Goal: Find contact information: Find contact information

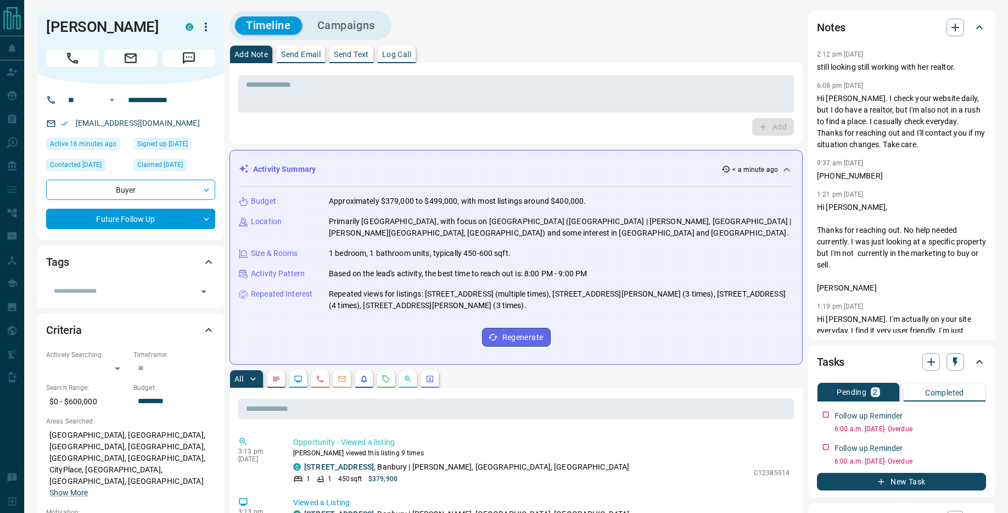
click at [76, 57] on icon "Call" at bounding box center [72, 58] width 14 height 14
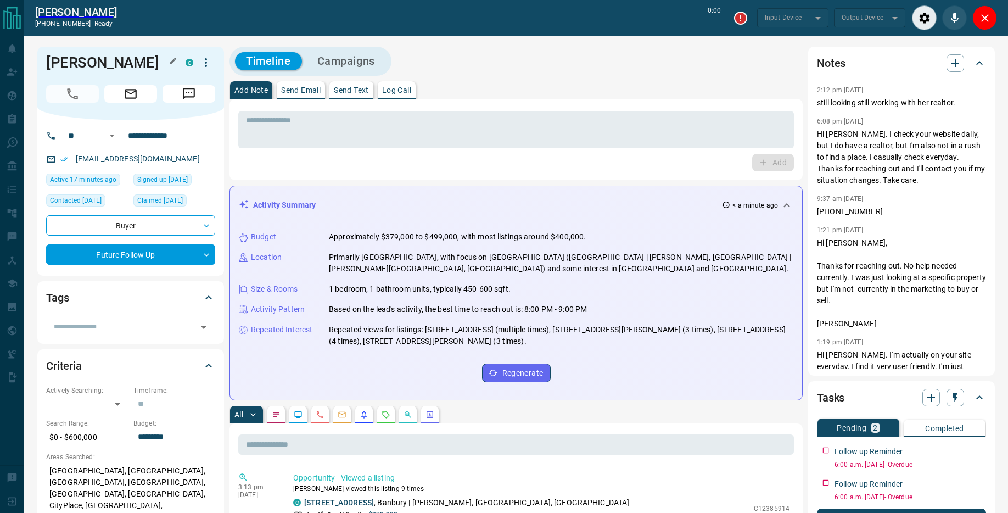
type input "*******"
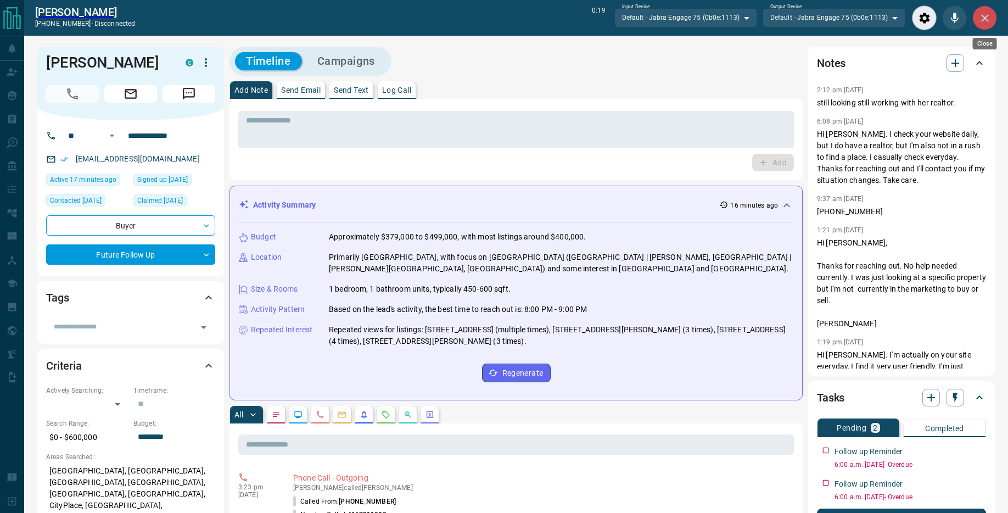
click at [981, 20] on icon "Close" at bounding box center [984, 18] width 13 height 13
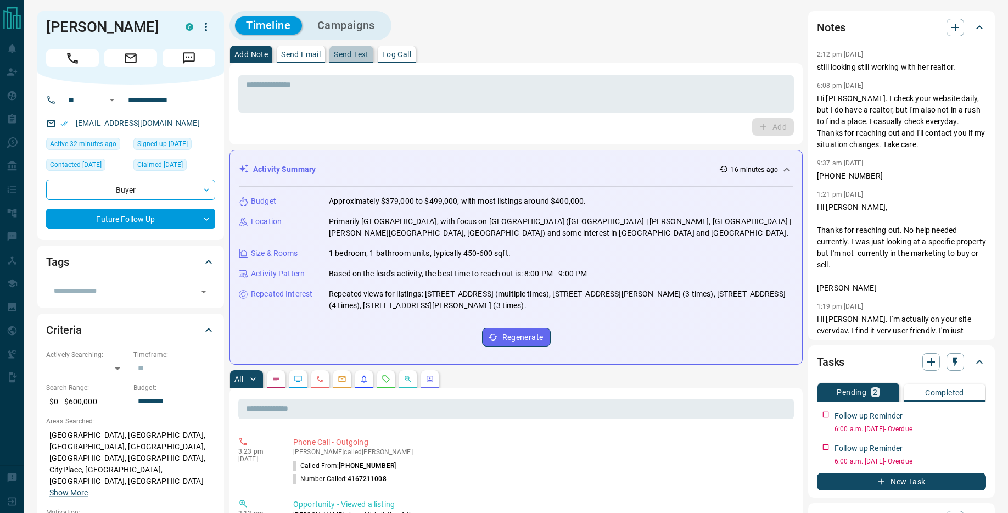
click at [337, 51] on p "Send Text" at bounding box center [351, 55] width 35 height 8
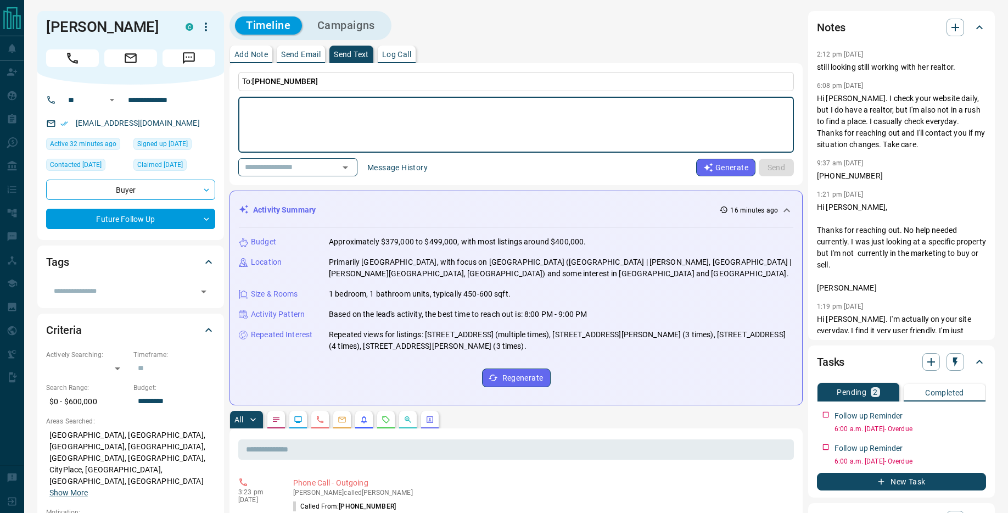
scroll to position [4, 0]
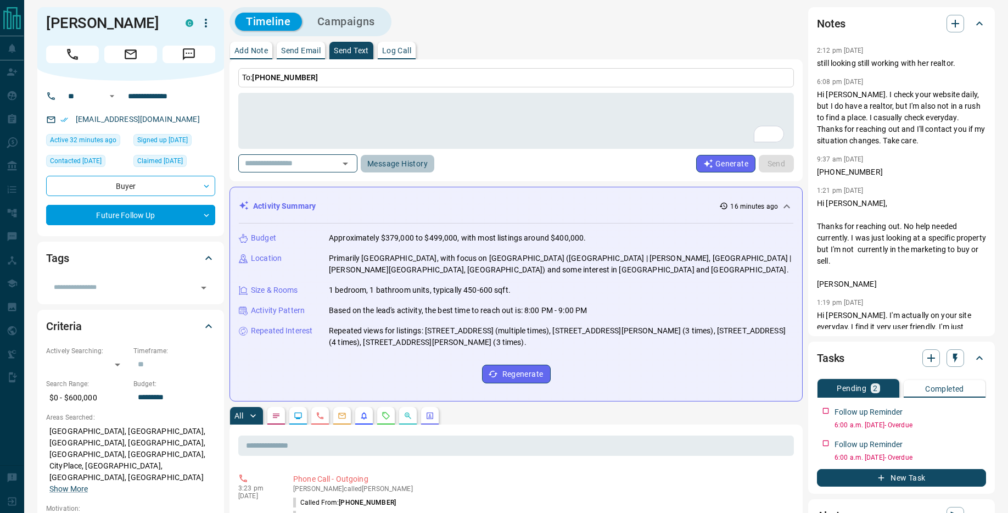
click at [420, 161] on button "Message History" at bounding box center [398, 164] width 74 height 18
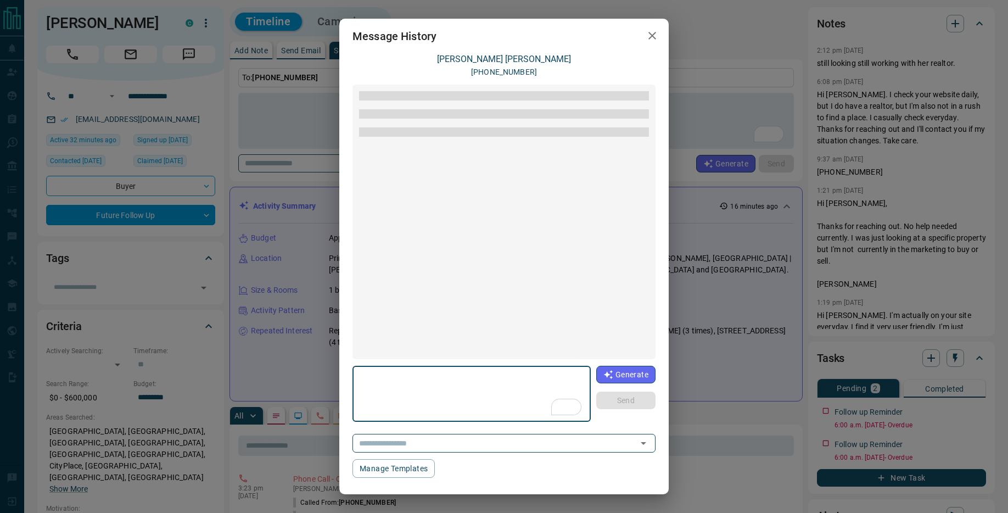
scroll to position [514, 0]
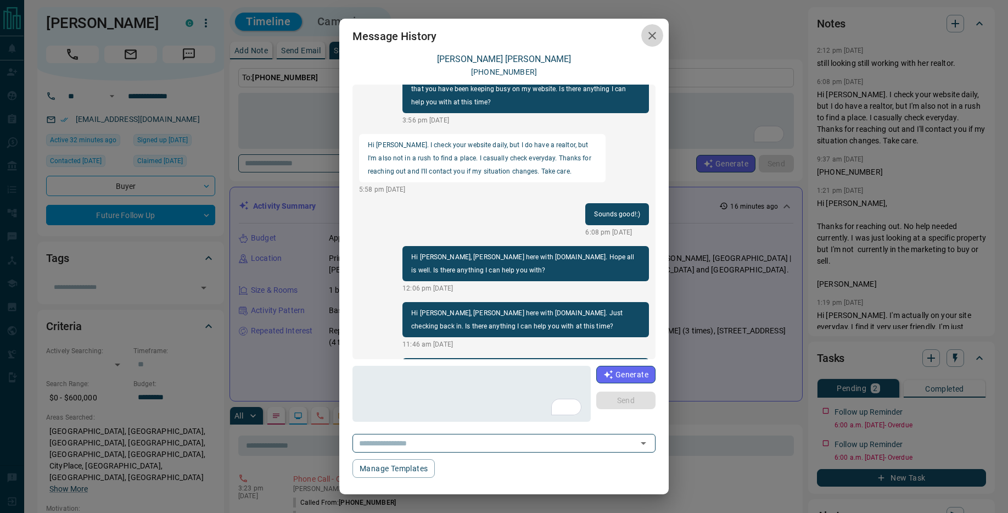
click at [650, 31] on icon "button" at bounding box center [652, 35] width 13 height 13
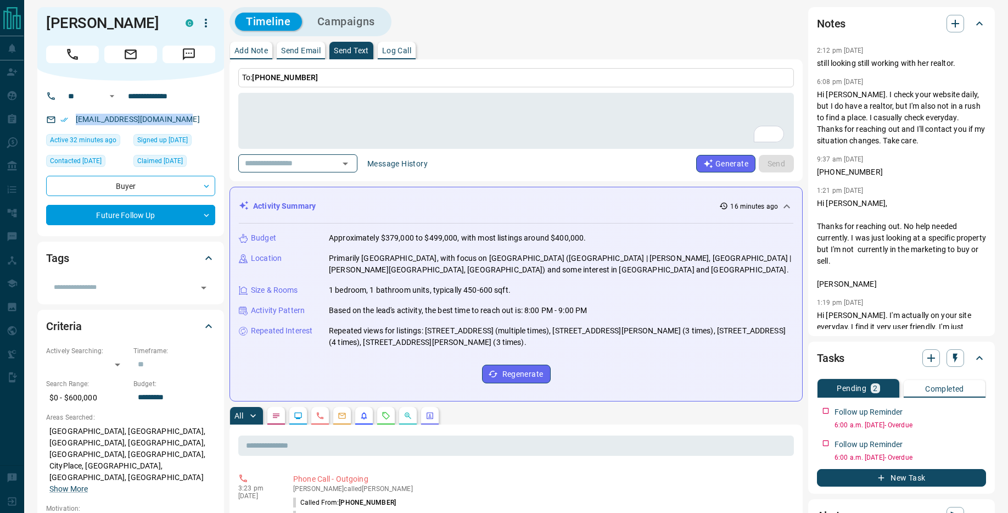
drag, startPoint x: 182, startPoint y: 119, endPoint x: 70, endPoint y: 124, distance: 112.6
click at [70, 124] on div "[EMAIL_ADDRESS][DOMAIN_NAME]" at bounding box center [130, 119] width 169 height 18
copy link "[EMAIL_ADDRESS][DOMAIN_NAME]"
